Goal: Task Accomplishment & Management: Use online tool/utility

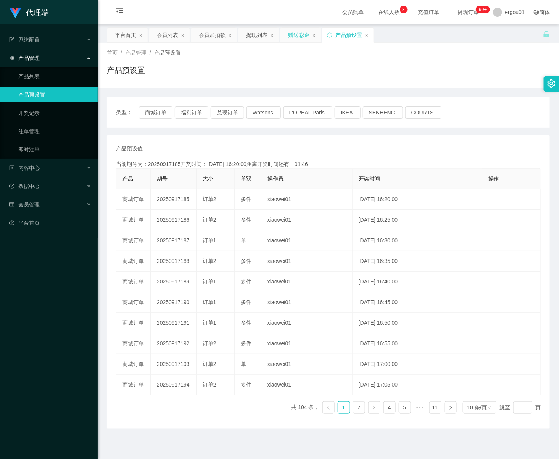
drag, startPoint x: 302, startPoint y: 33, endPoint x: 296, endPoint y: 36, distance: 6.9
click at [302, 33] on div "赠送彩金" at bounding box center [298, 35] width 21 height 15
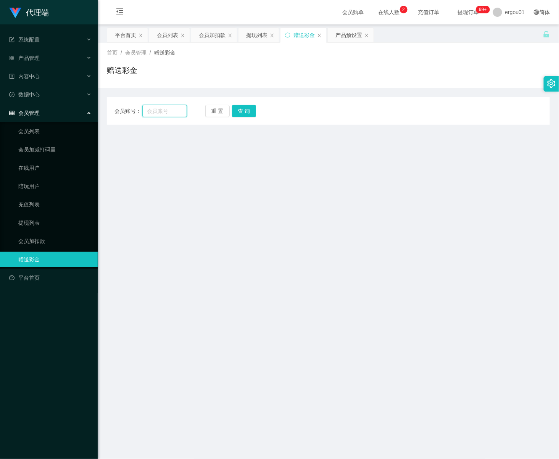
click at [164, 109] on input "text" at bounding box center [164, 111] width 45 height 12
paste input "iry8550"
type input "iry8550"
click at [246, 112] on button "查 询" at bounding box center [244, 111] width 24 height 12
click at [244, 110] on button "查 询" at bounding box center [244, 111] width 24 height 12
